Goal: Information Seeking & Learning: Learn about a topic

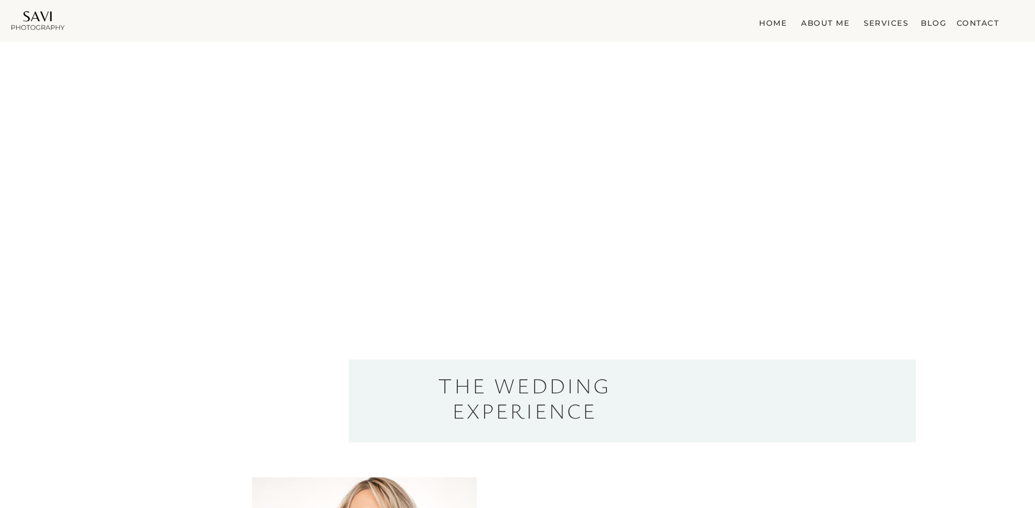
drag, startPoint x: 728, startPoint y: 16, endPoint x: 915, endPoint y: 25, distance: 187.2
drag, startPoint x: 740, startPoint y: 22, endPoint x: 989, endPoint y: 17, distance: 249.2
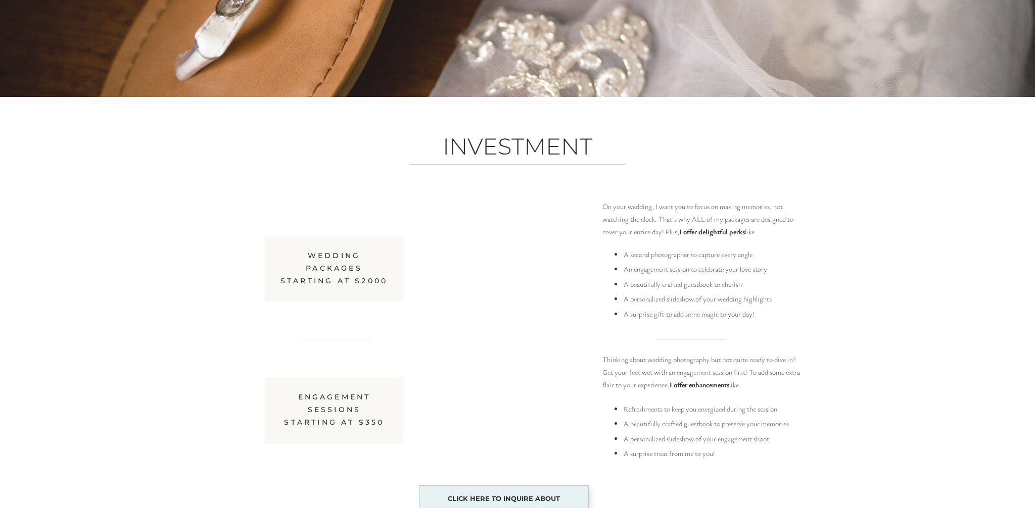
scroll to position [4737, 0]
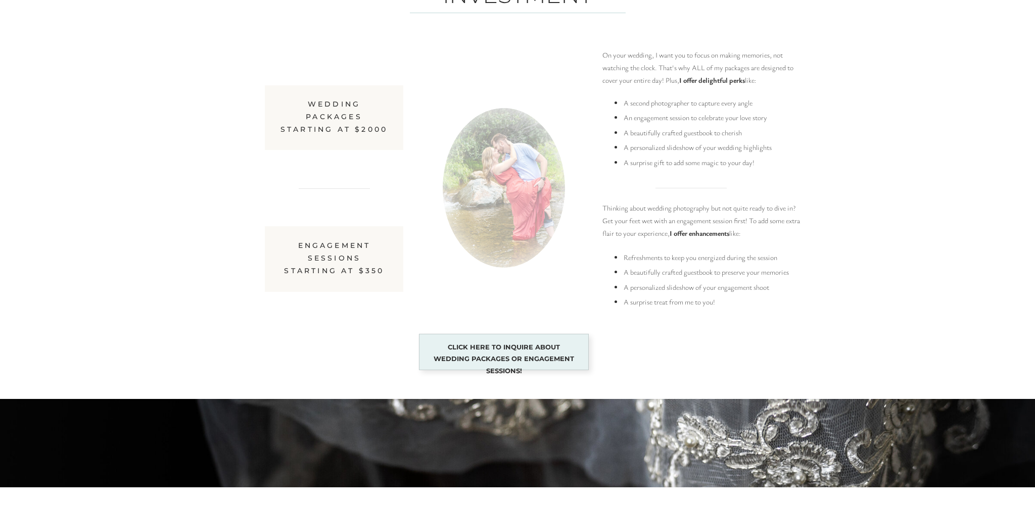
click at [725, 81] on b "I offer delightful perks" at bounding box center [712, 80] width 66 height 10
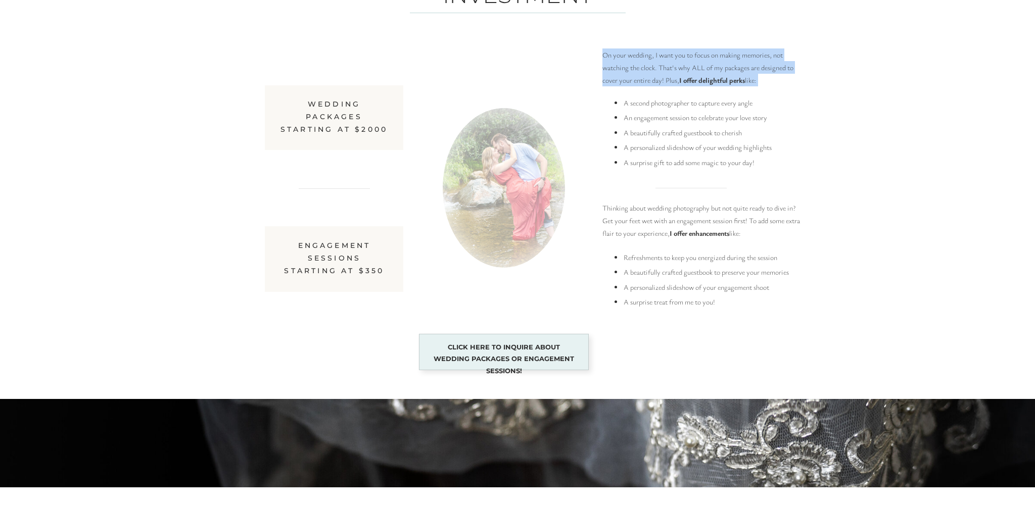
click at [725, 81] on b "I offer delightful perks" at bounding box center [712, 80] width 66 height 10
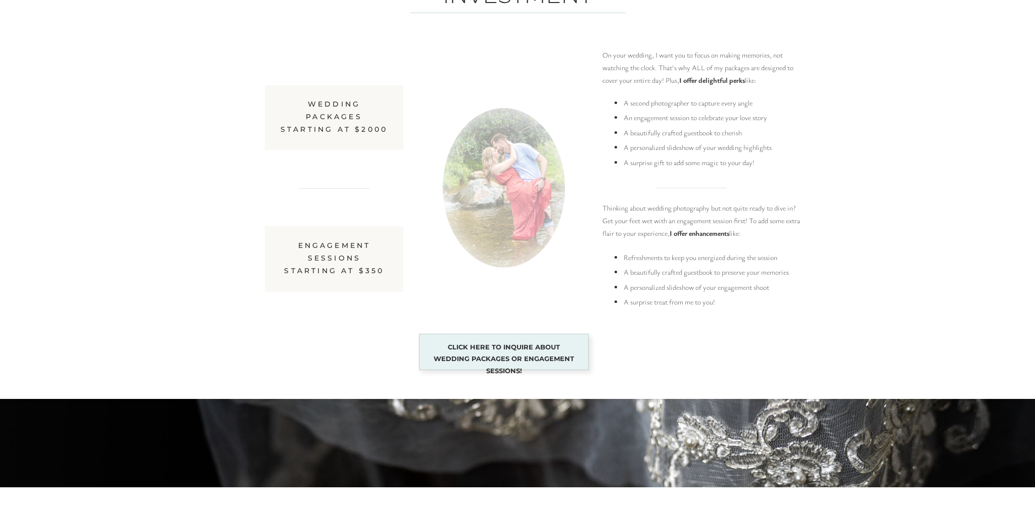
click at [686, 146] on li "A personalized slideshow of your wedding highlights" at bounding box center [704, 147] width 163 height 15
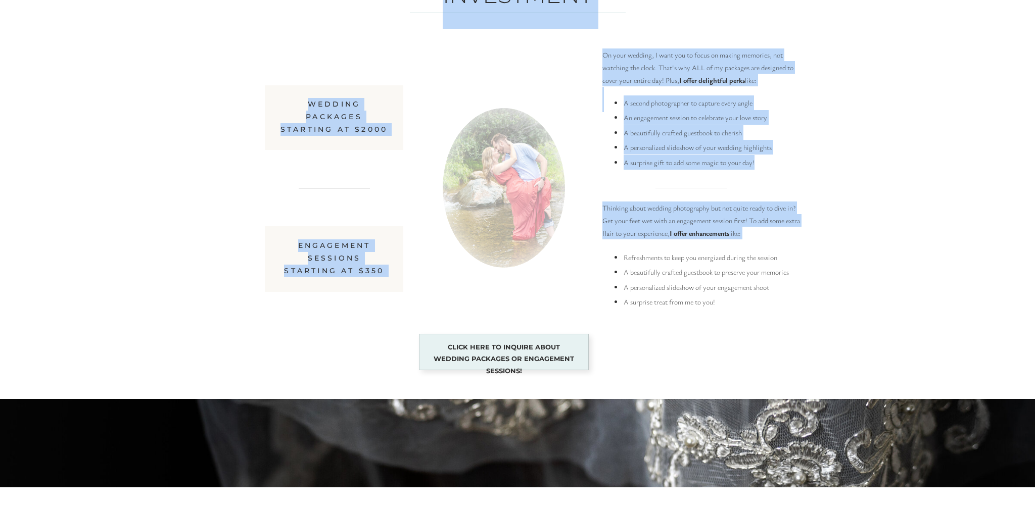
drag, startPoint x: 757, startPoint y: 164, endPoint x: 587, endPoint y: 50, distance: 204.6
